Goal: Transaction & Acquisition: Purchase product/service

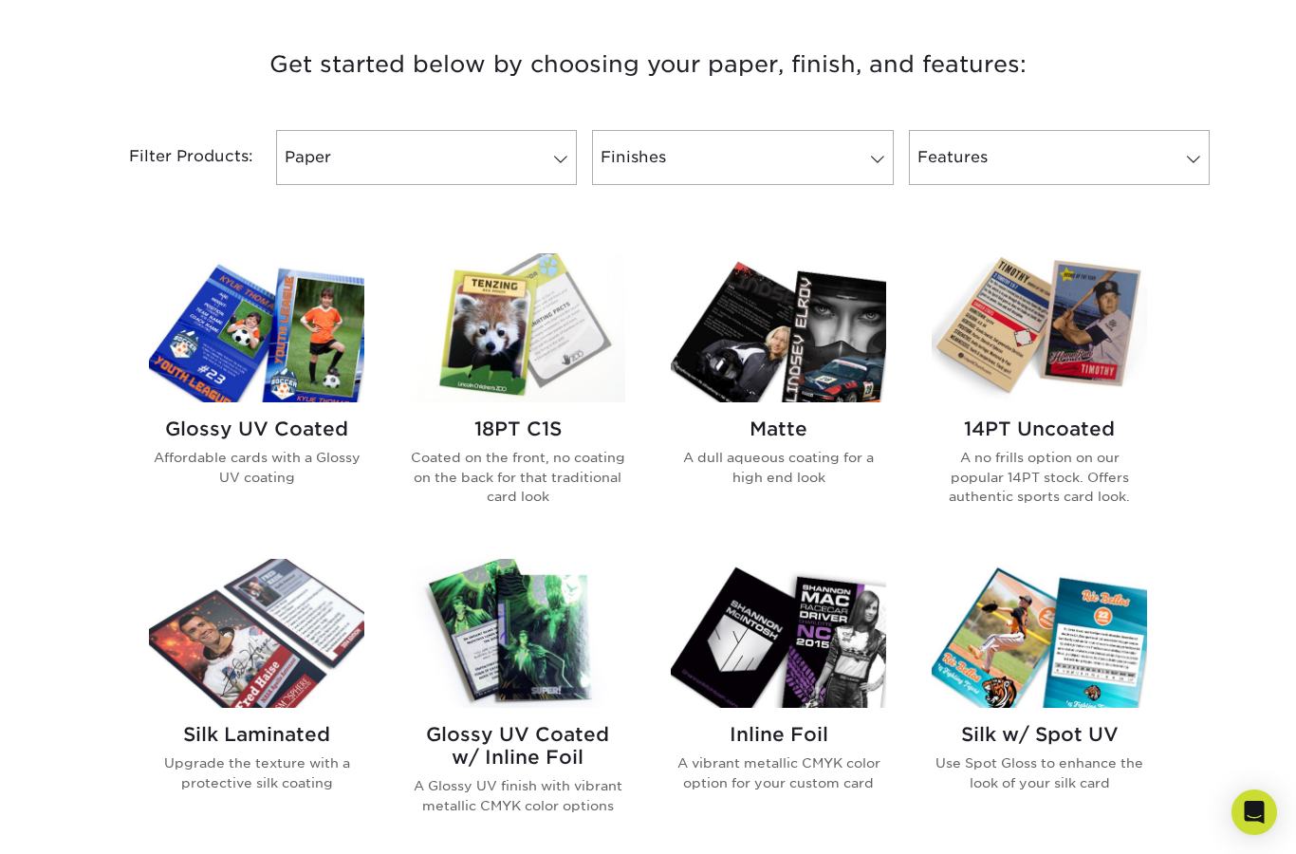
scroll to position [697, 0]
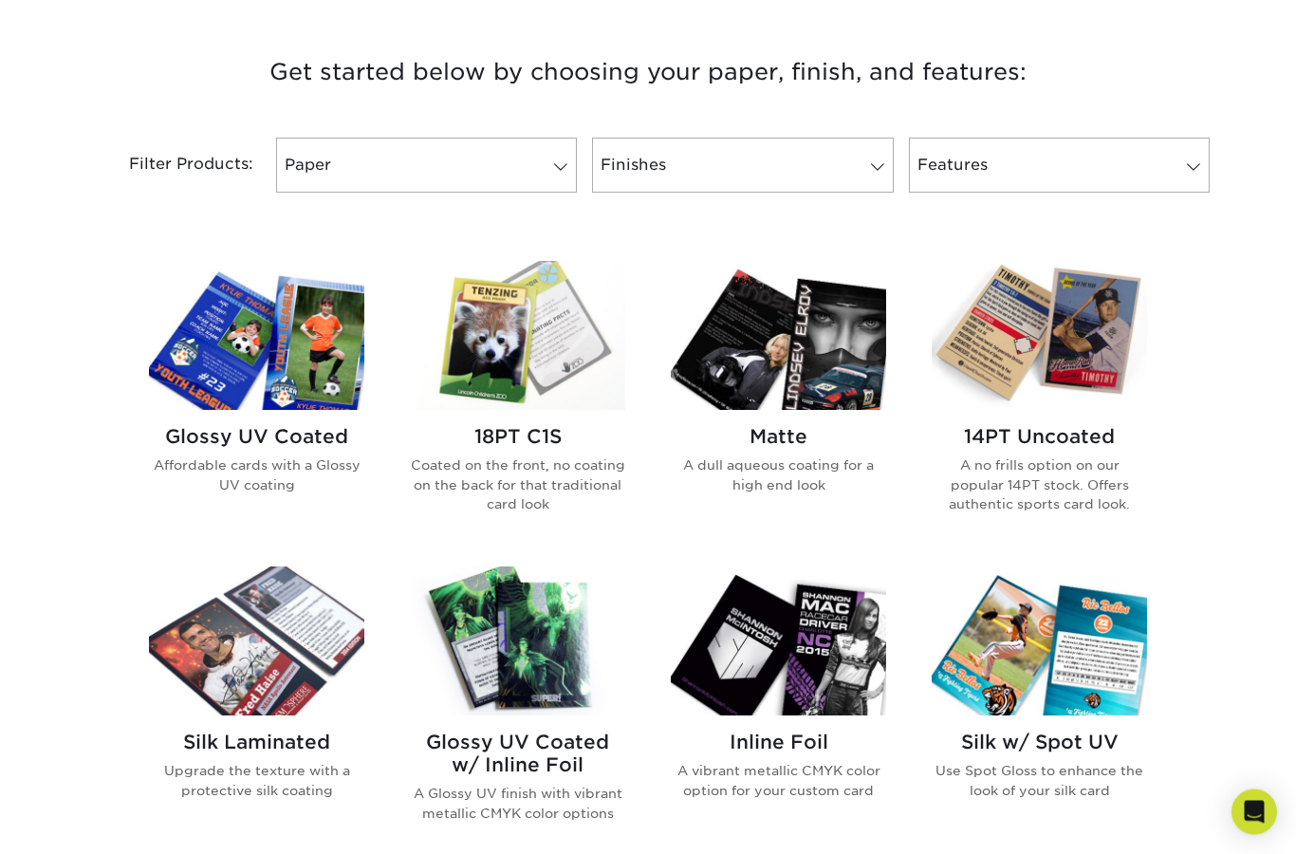
click at [768, 434] on h2 "Matte" at bounding box center [778, 437] width 215 height 23
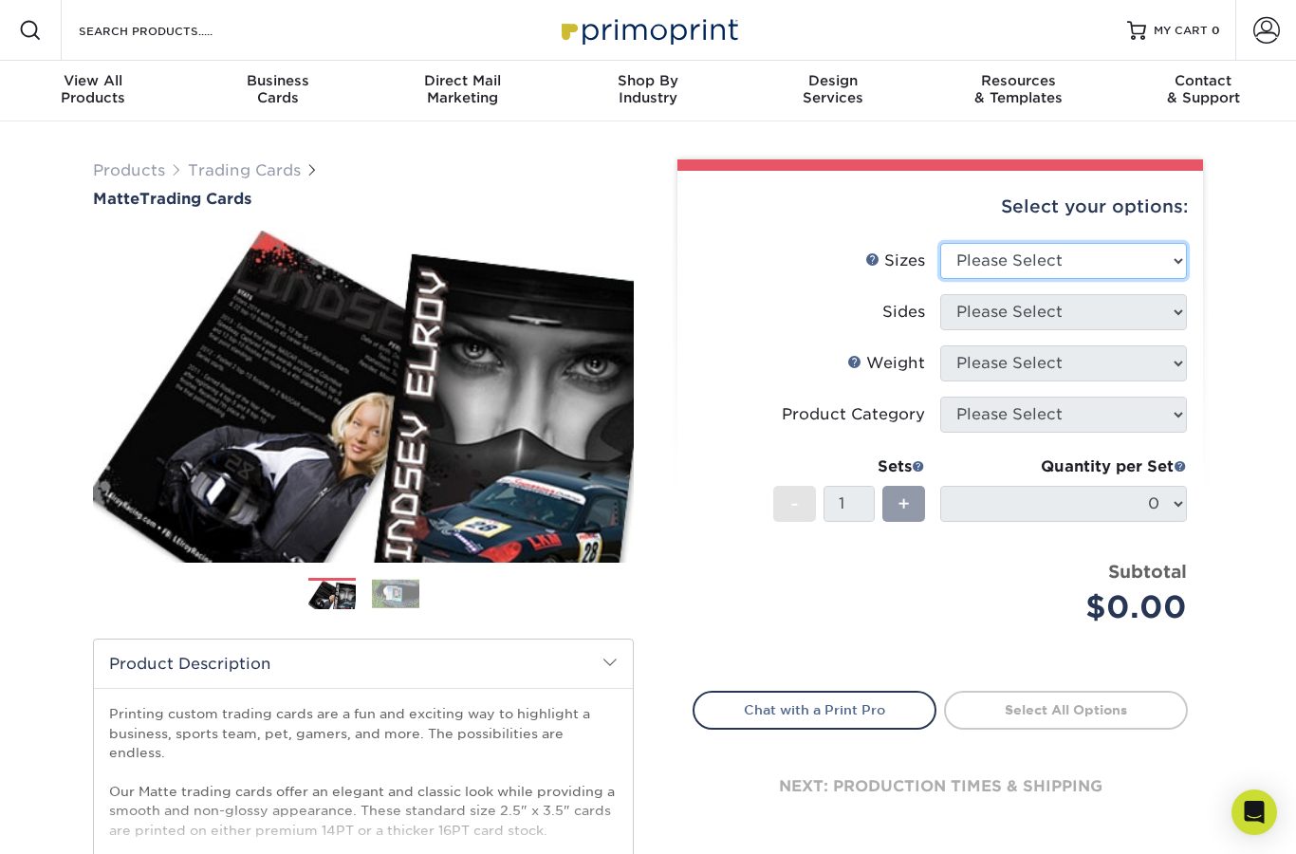
click at [1096, 260] on select "Please Select 2.5" x 3.5"" at bounding box center [1063, 261] width 247 height 36
select select "2.50x3.50"
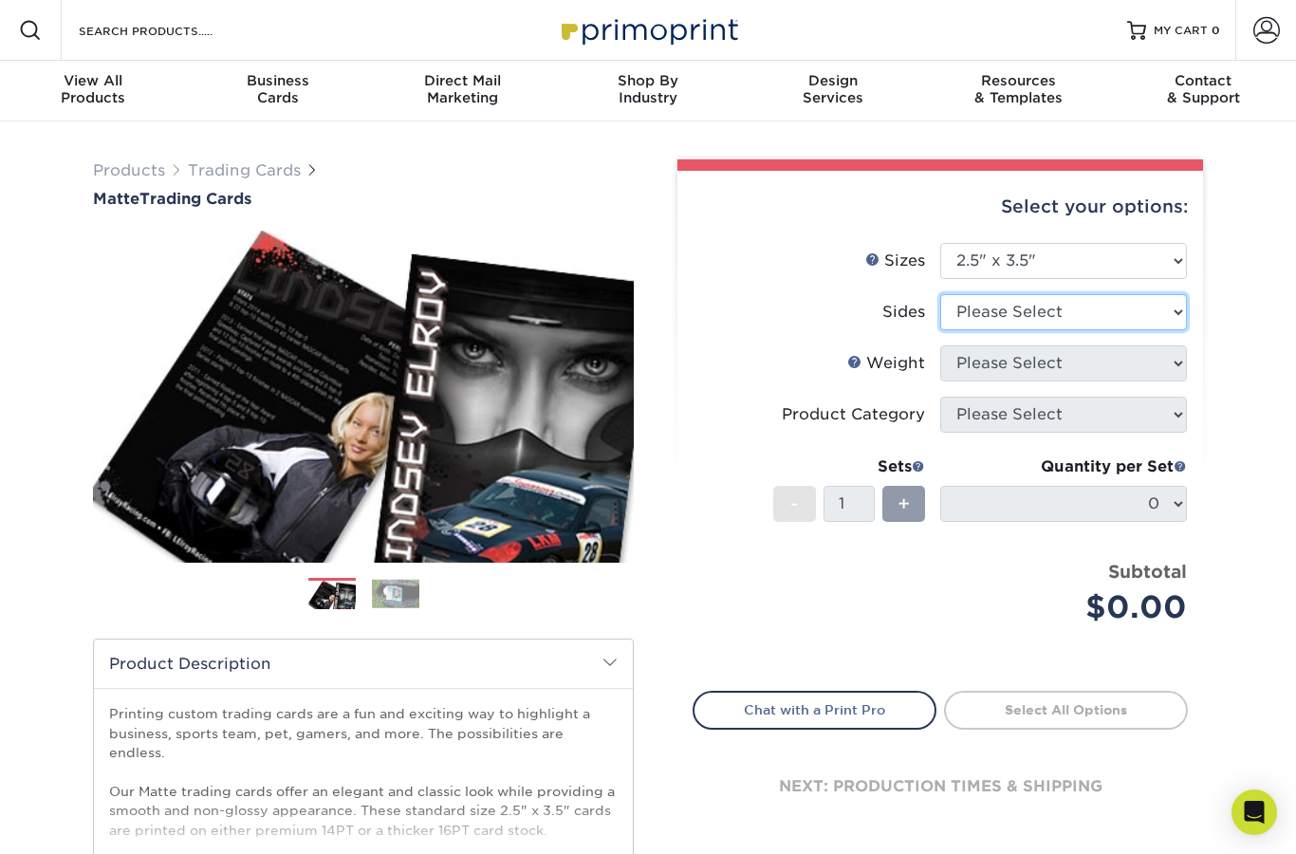
click at [1140, 322] on select "Please Select Print Both Sides Print Front Only" at bounding box center [1063, 312] width 247 height 36
select select "13abbda7-1d64-4f25-8bb2-c179b224825d"
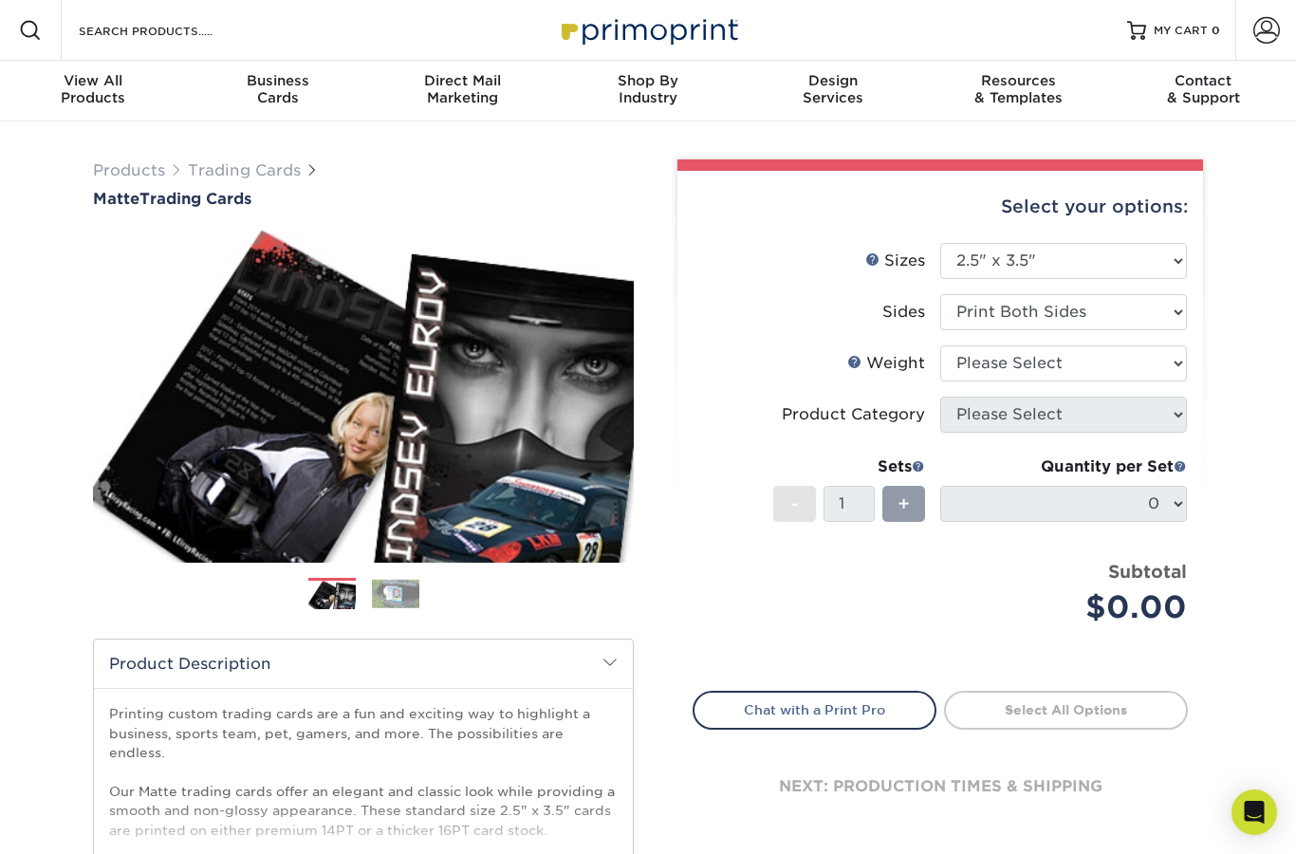
click at [1124, 361] on select "Please Select 16PT 14PT" at bounding box center [1063, 363] width 247 height 36
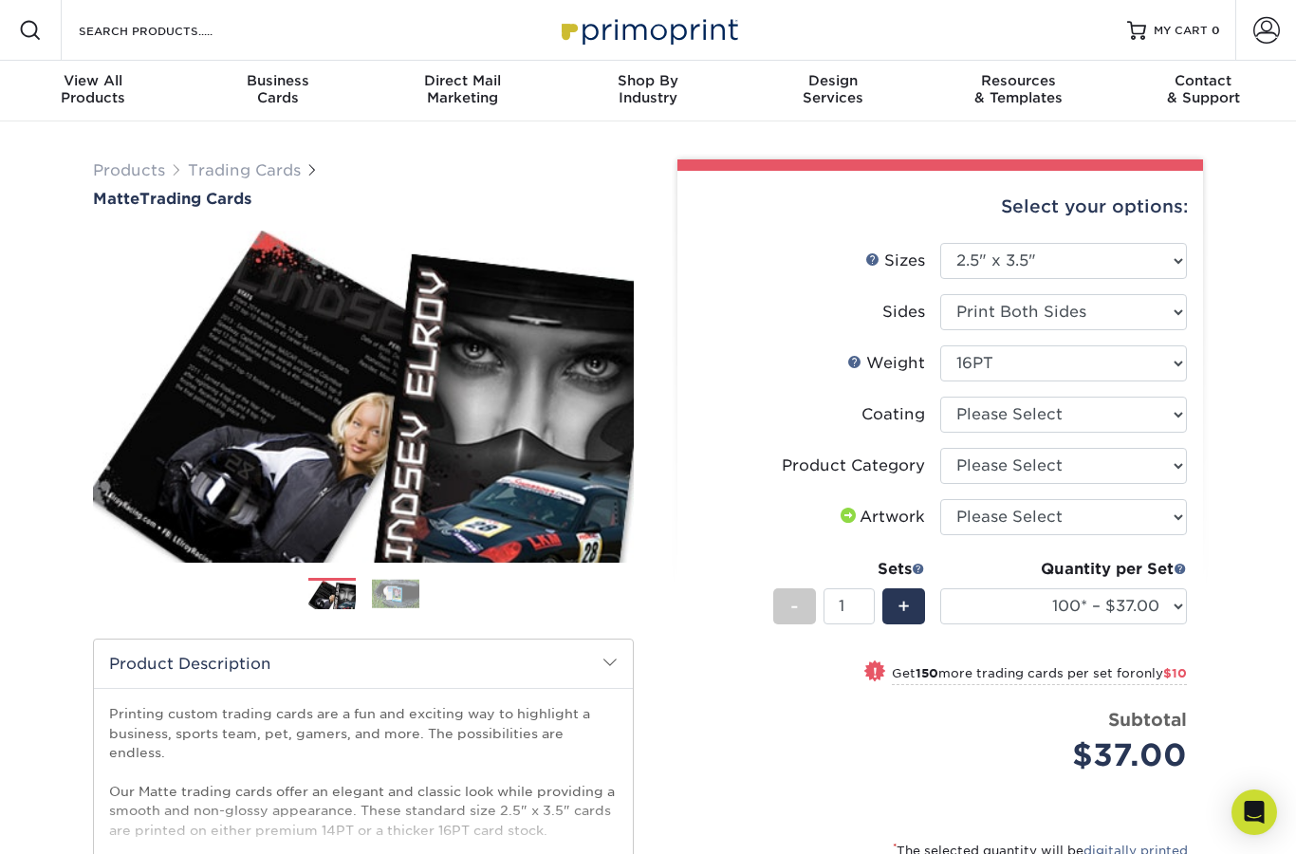
click at [854, 356] on link "Weight Help" at bounding box center [854, 361] width 15 height 15
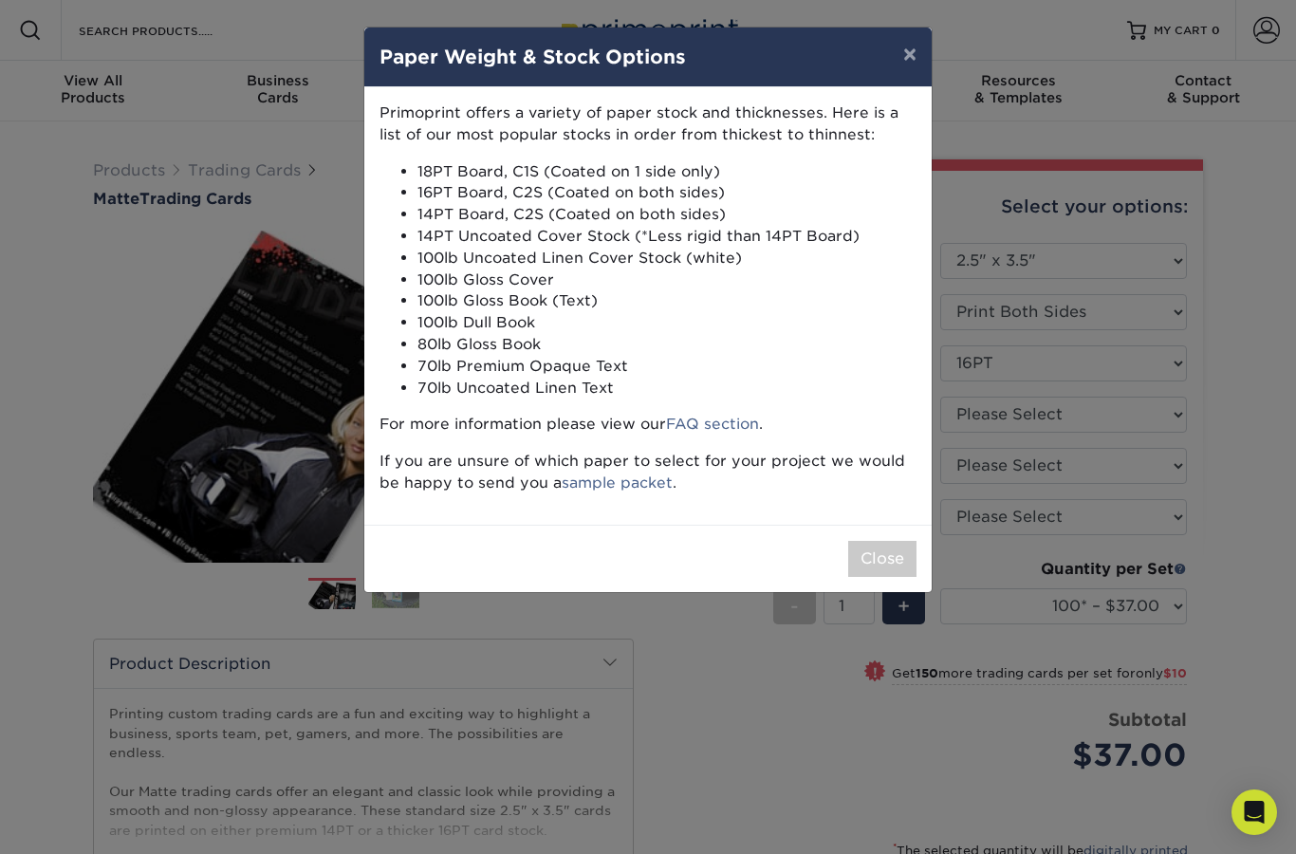
click at [911, 60] on button "×" at bounding box center [910, 54] width 44 height 53
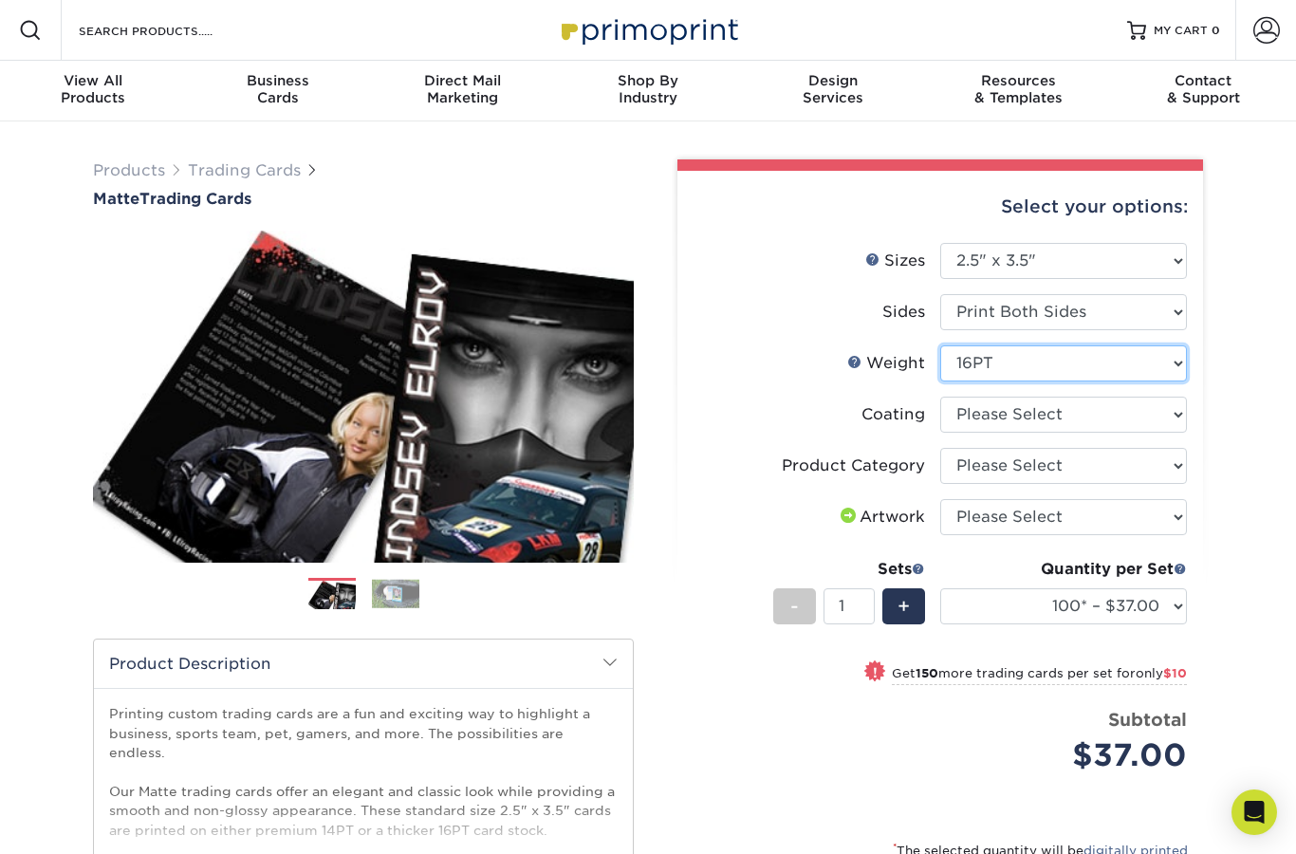
click at [1093, 357] on select "Please Select 16PT 14PT" at bounding box center [1063, 363] width 247 height 36
select select "14PT"
click at [1143, 420] on select at bounding box center [1063, 414] width 247 height 36
select select "121bb7b5-3b4d-429f-bd8d-bbf80e953313"
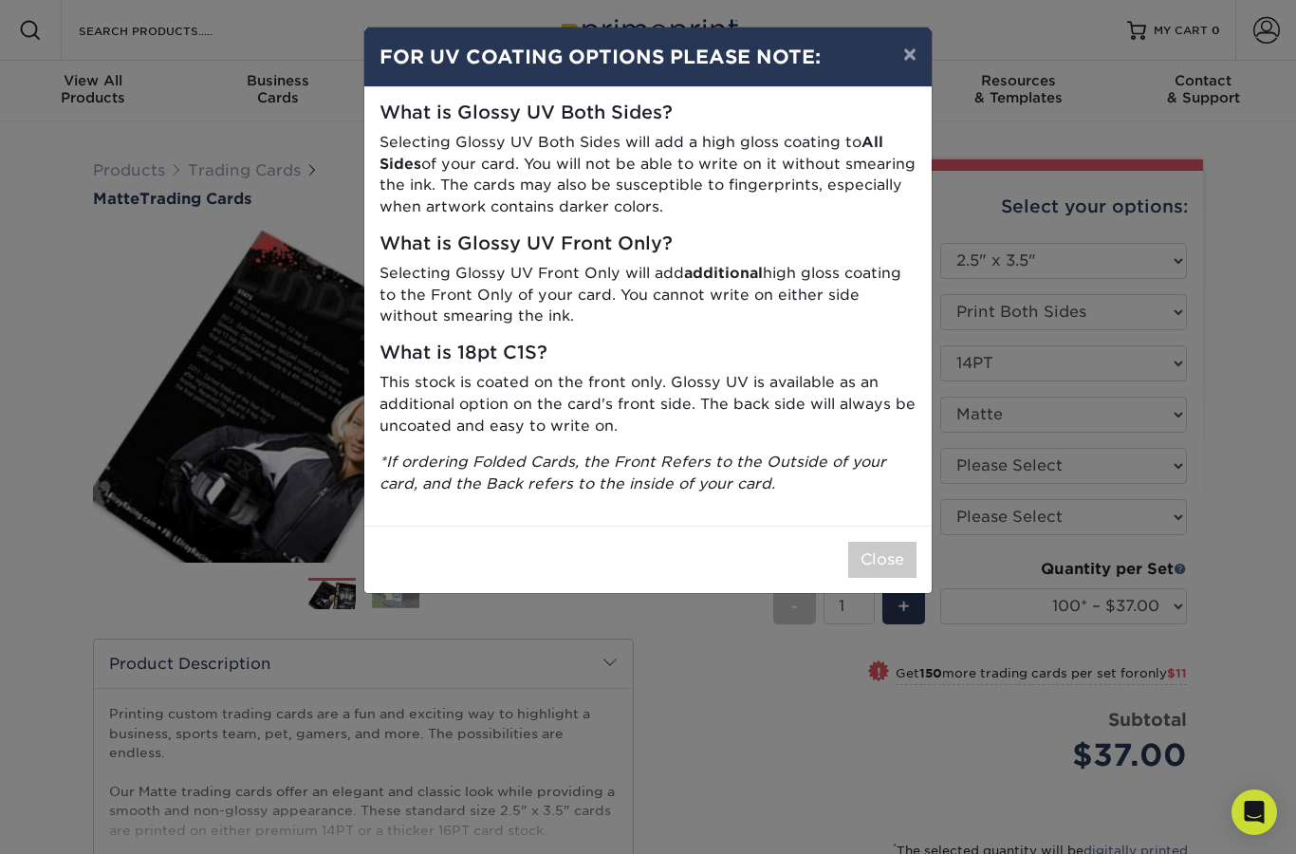
click at [924, 48] on button "×" at bounding box center [910, 54] width 44 height 53
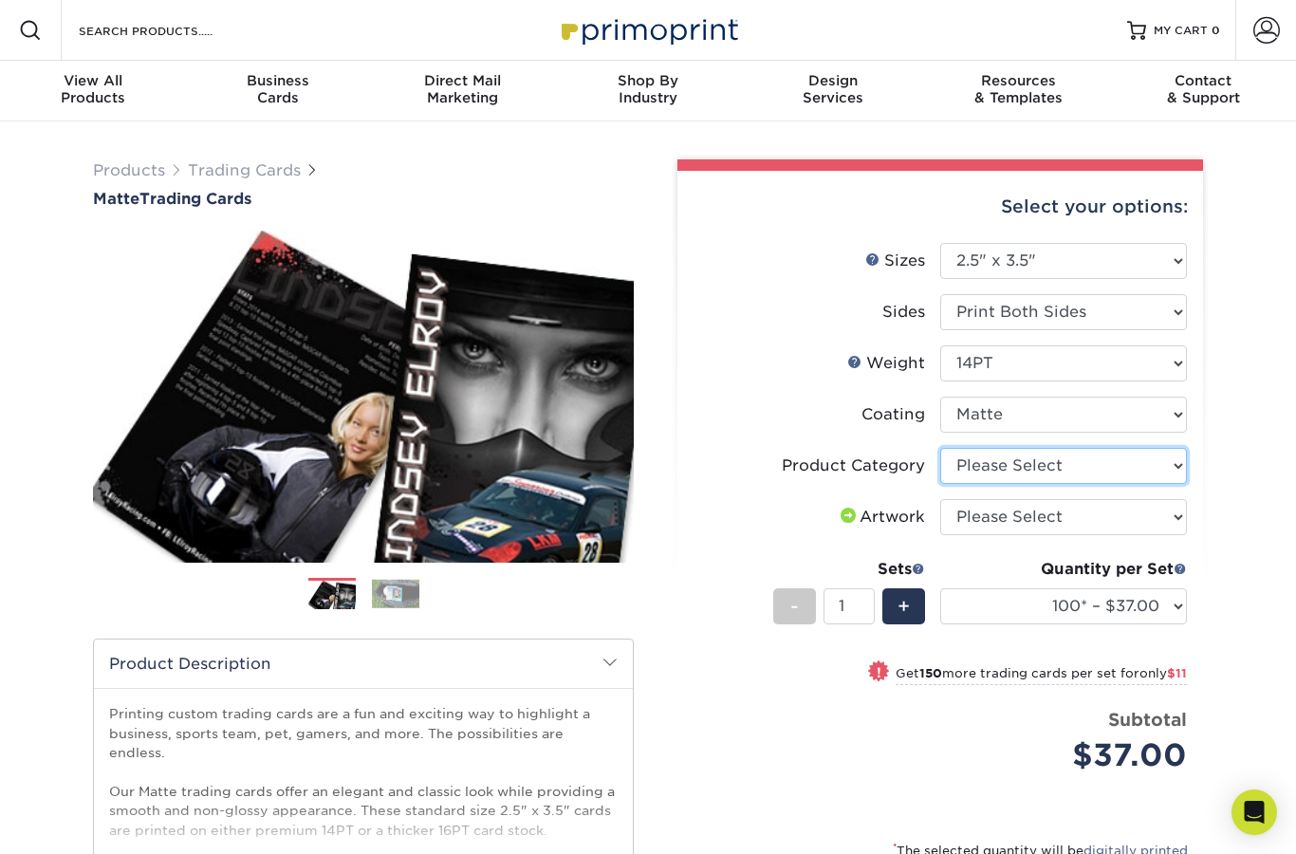
click at [1122, 459] on select "Please Select Trading Cards" at bounding box center [1063, 466] width 247 height 36
select select "c2f9bce9-36c2-409d-b101-c29d9d031e18"
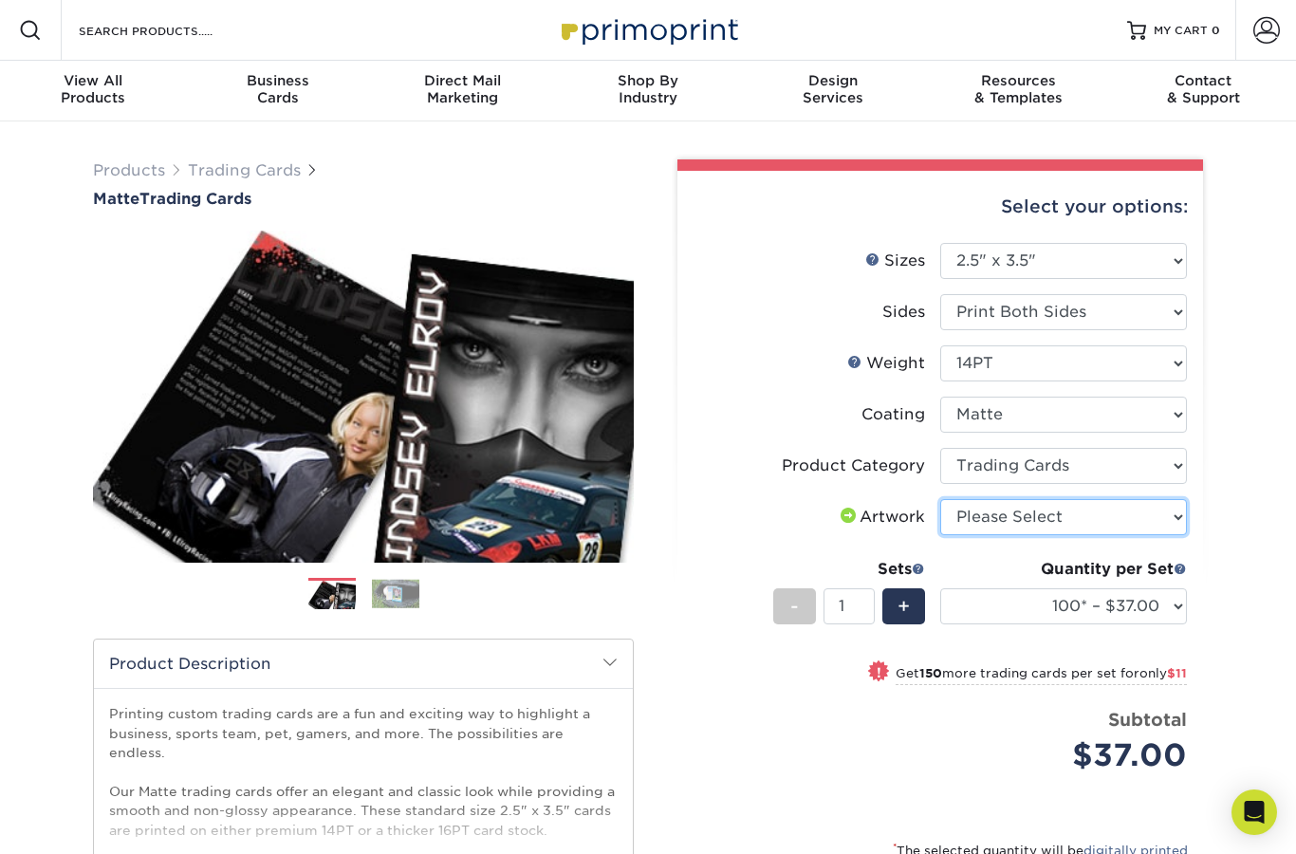
click at [1114, 512] on select "Please Select I will upload files I need a design - $100" at bounding box center [1063, 517] width 247 height 36
select select "upload"
click at [1240, 494] on div "Products Trading Cards Matte Trading Cards" at bounding box center [648, 627] width 1296 height 1013
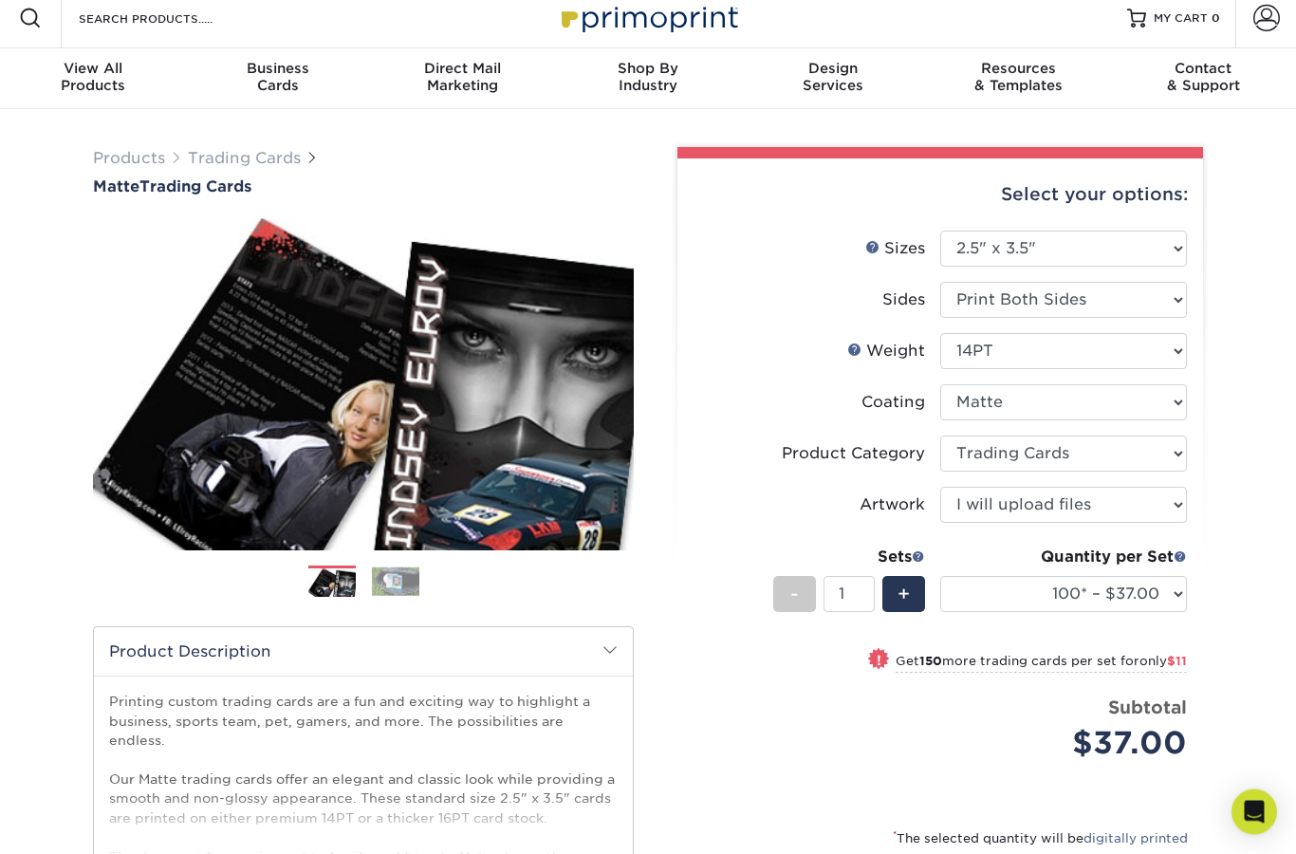
scroll to position [2, 0]
